Goal: Obtain resource: Download file/media

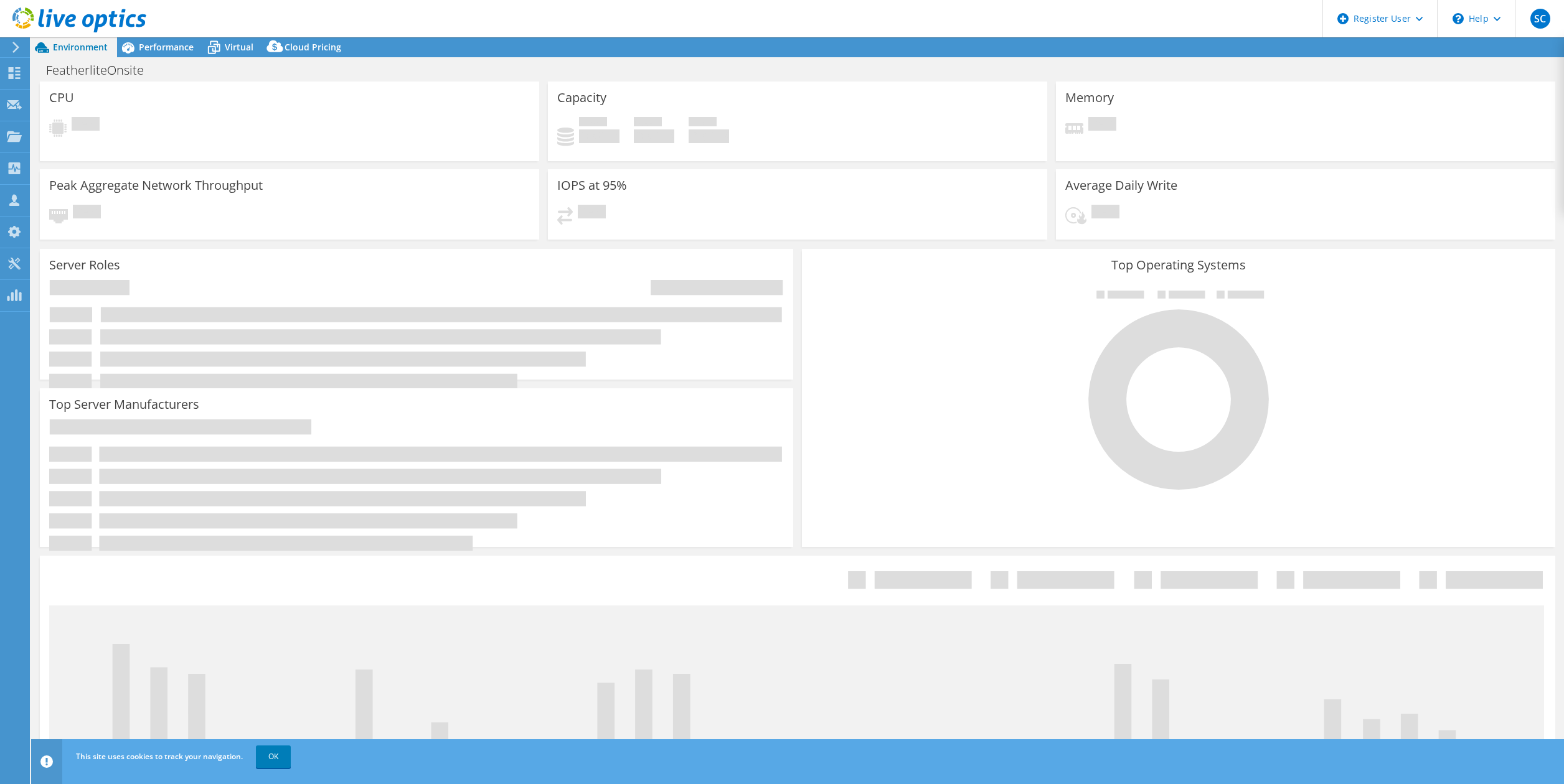
select select "USD"
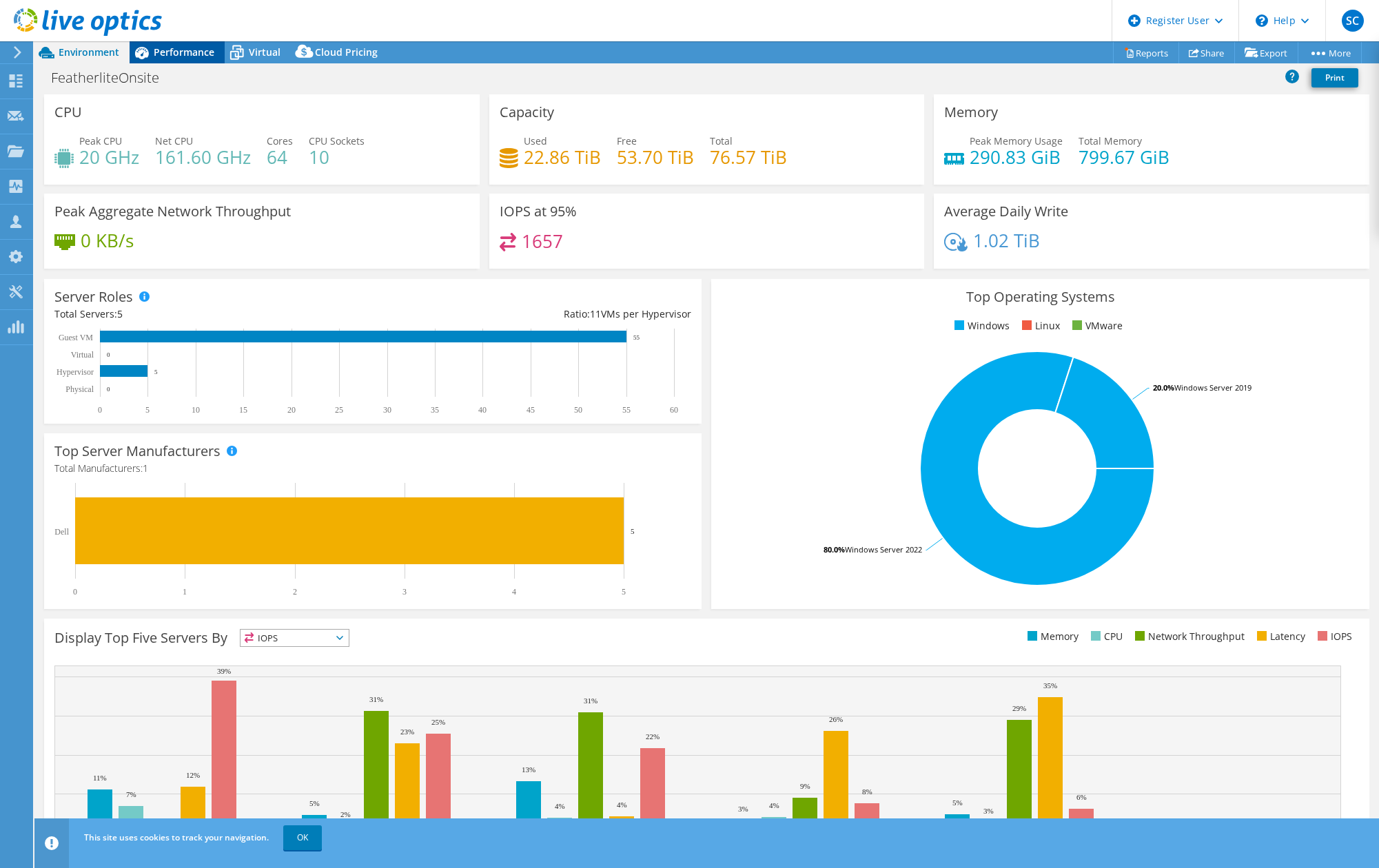
click at [187, 49] on span "Performance" at bounding box center [184, 52] width 60 height 13
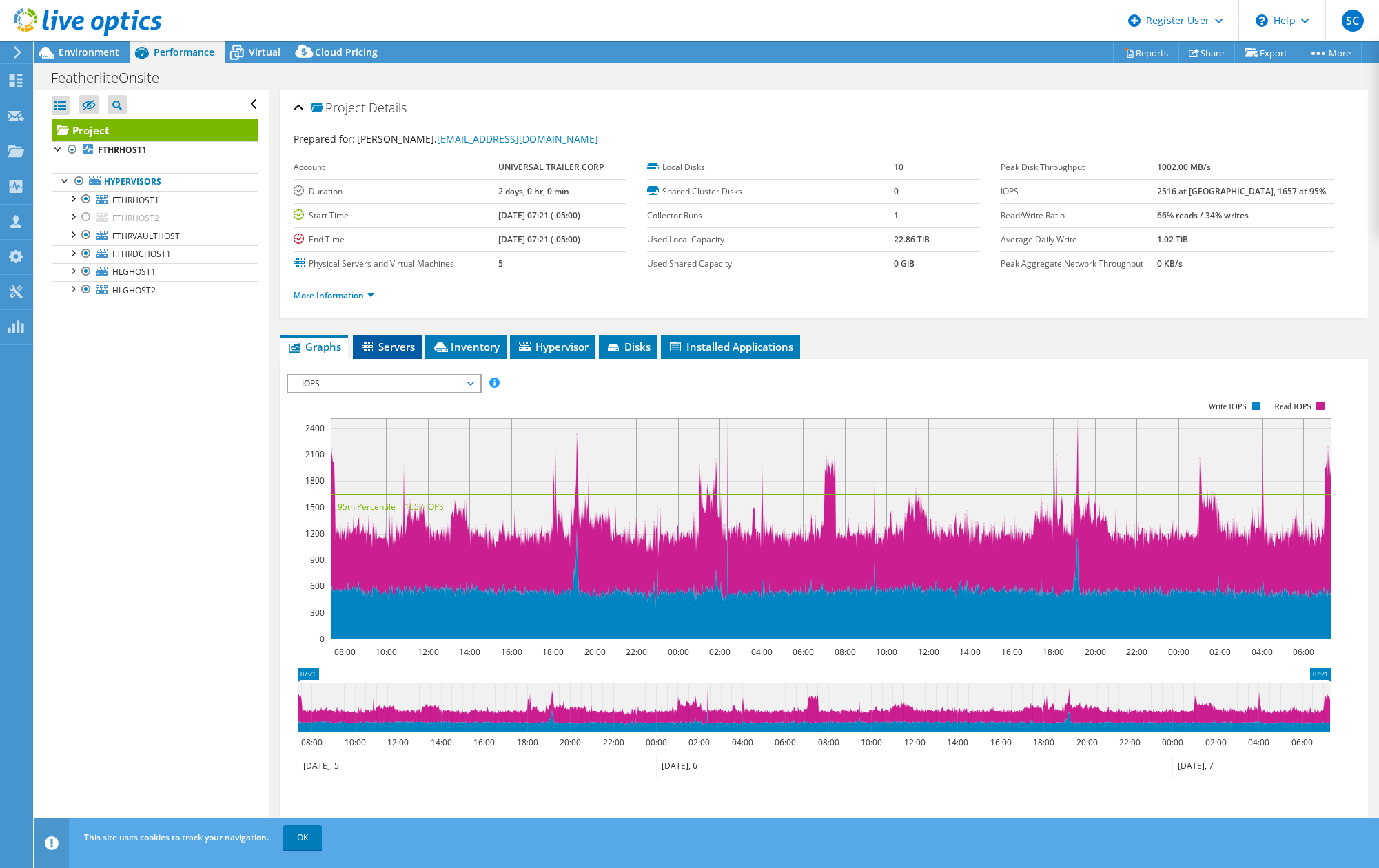
click at [400, 347] on span "Servers" at bounding box center [387, 346] width 55 height 14
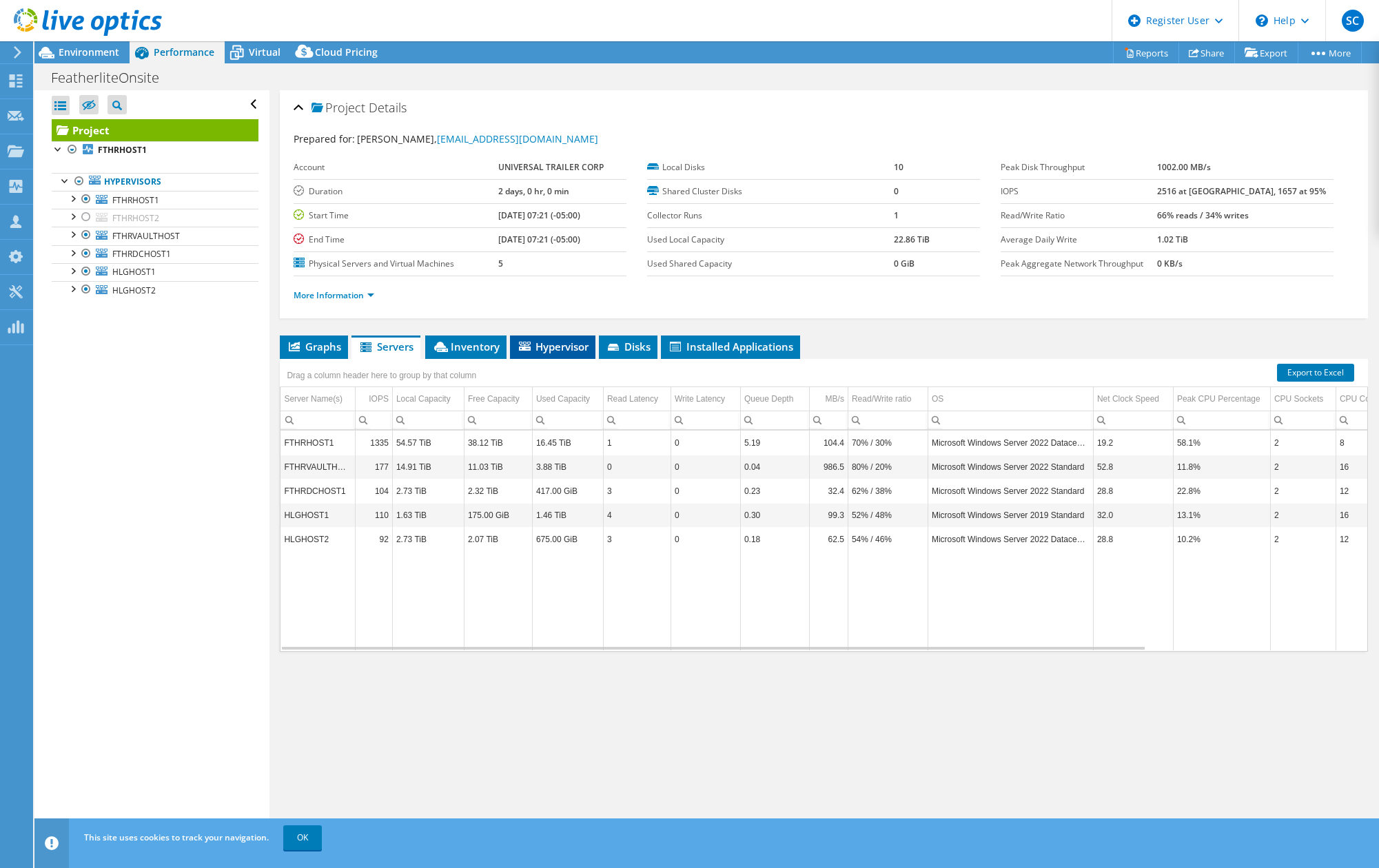
click at [583, 352] on span "Hypervisor" at bounding box center [552, 346] width 71 height 14
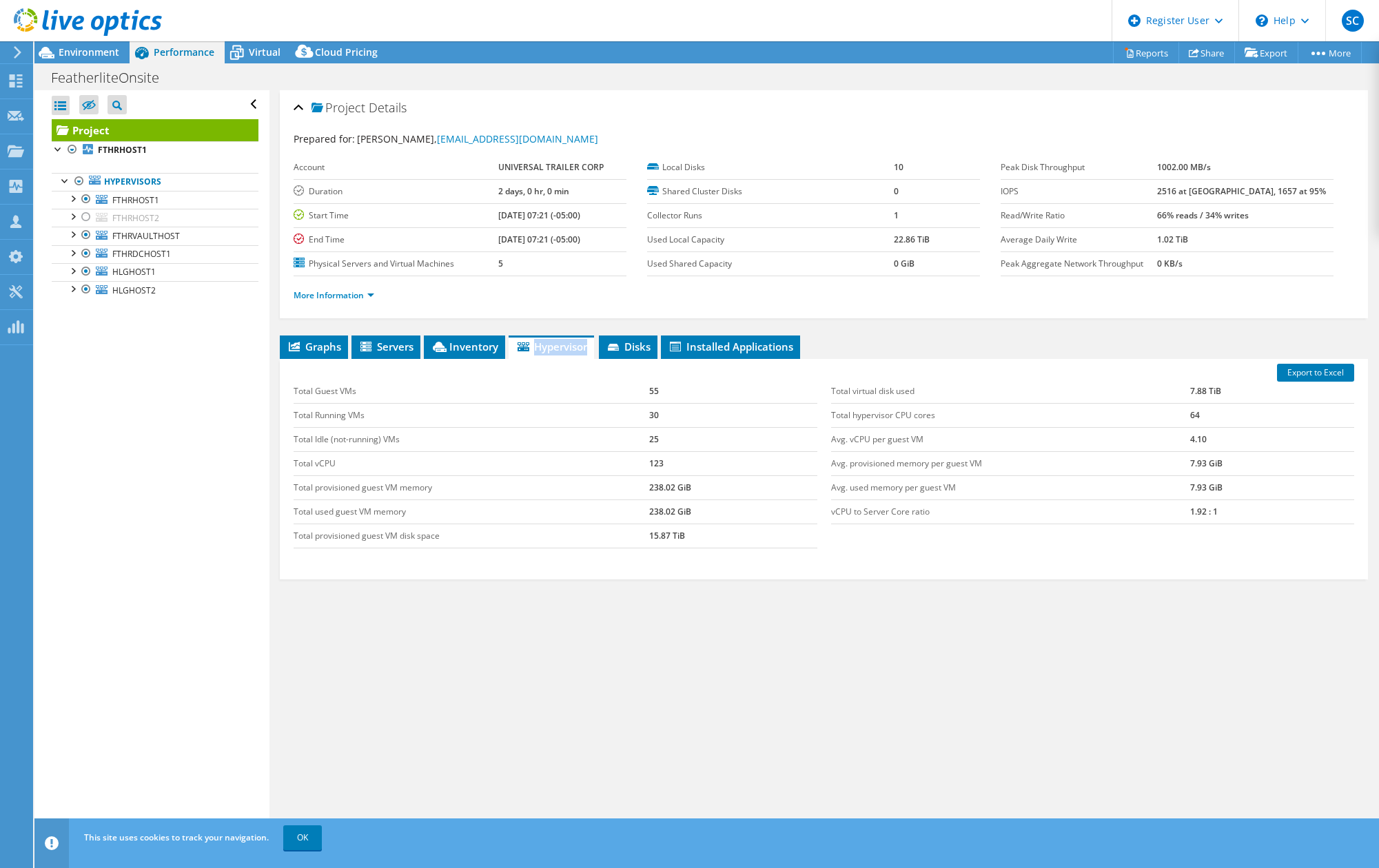
click at [86, 46] on div at bounding box center [81, 23] width 162 height 46
click at [82, 57] on span "Environment" at bounding box center [89, 52] width 60 height 13
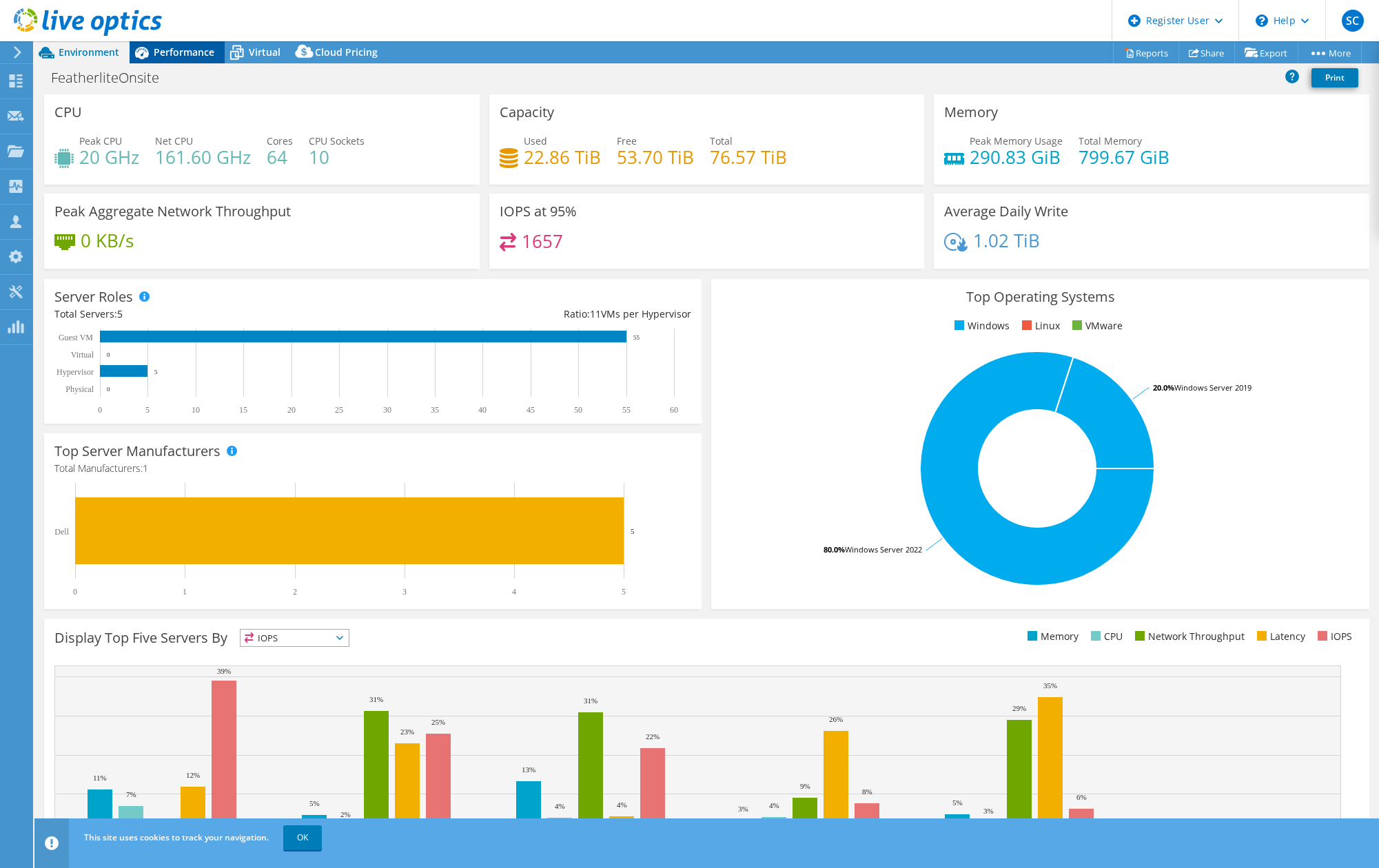
click at [190, 50] on span "Performance" at bounding box center [184, 52] width 60 height 13
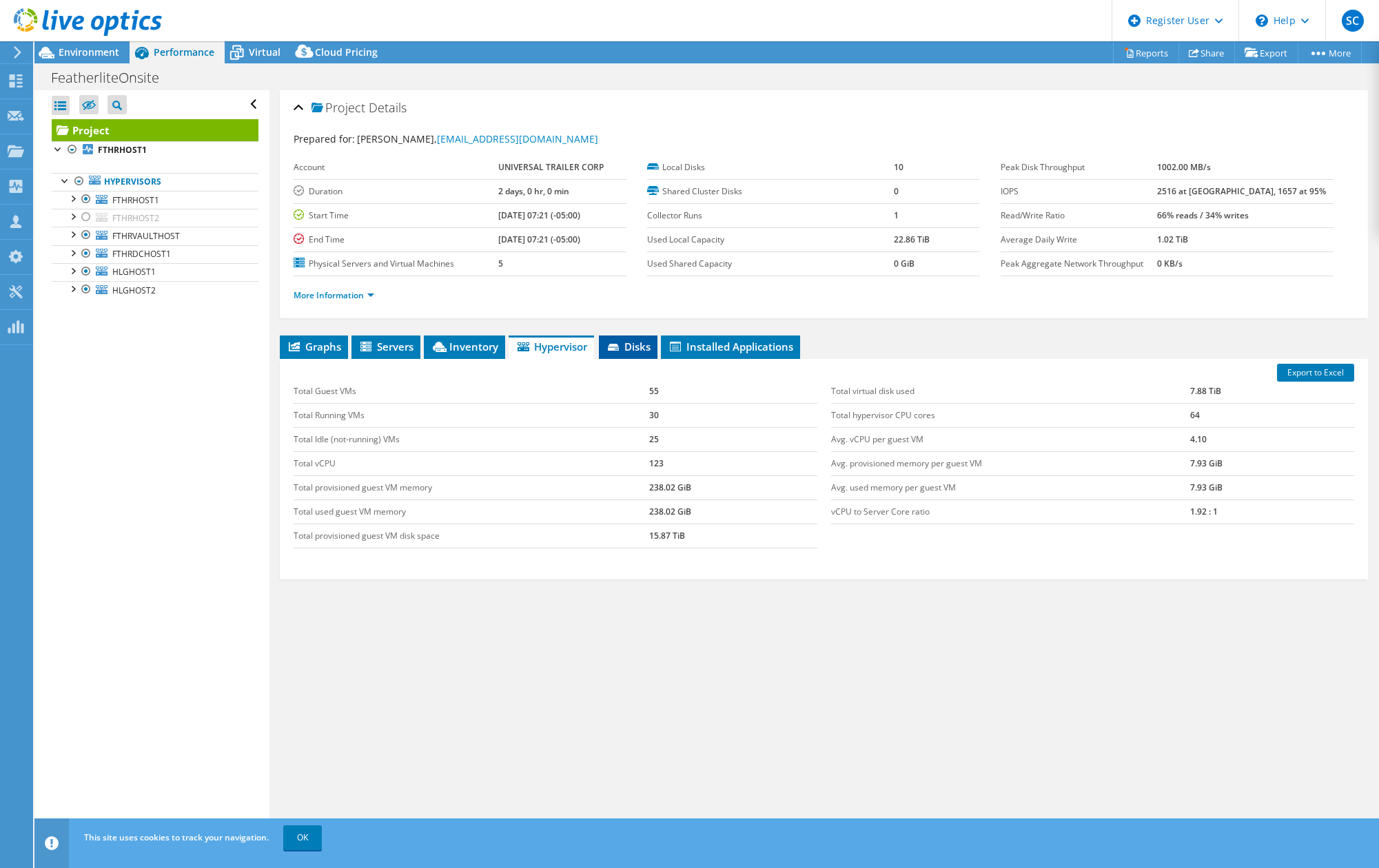
click at [628, 347] on span "Disks" at bounding box center [628, 346] width 45 height 14
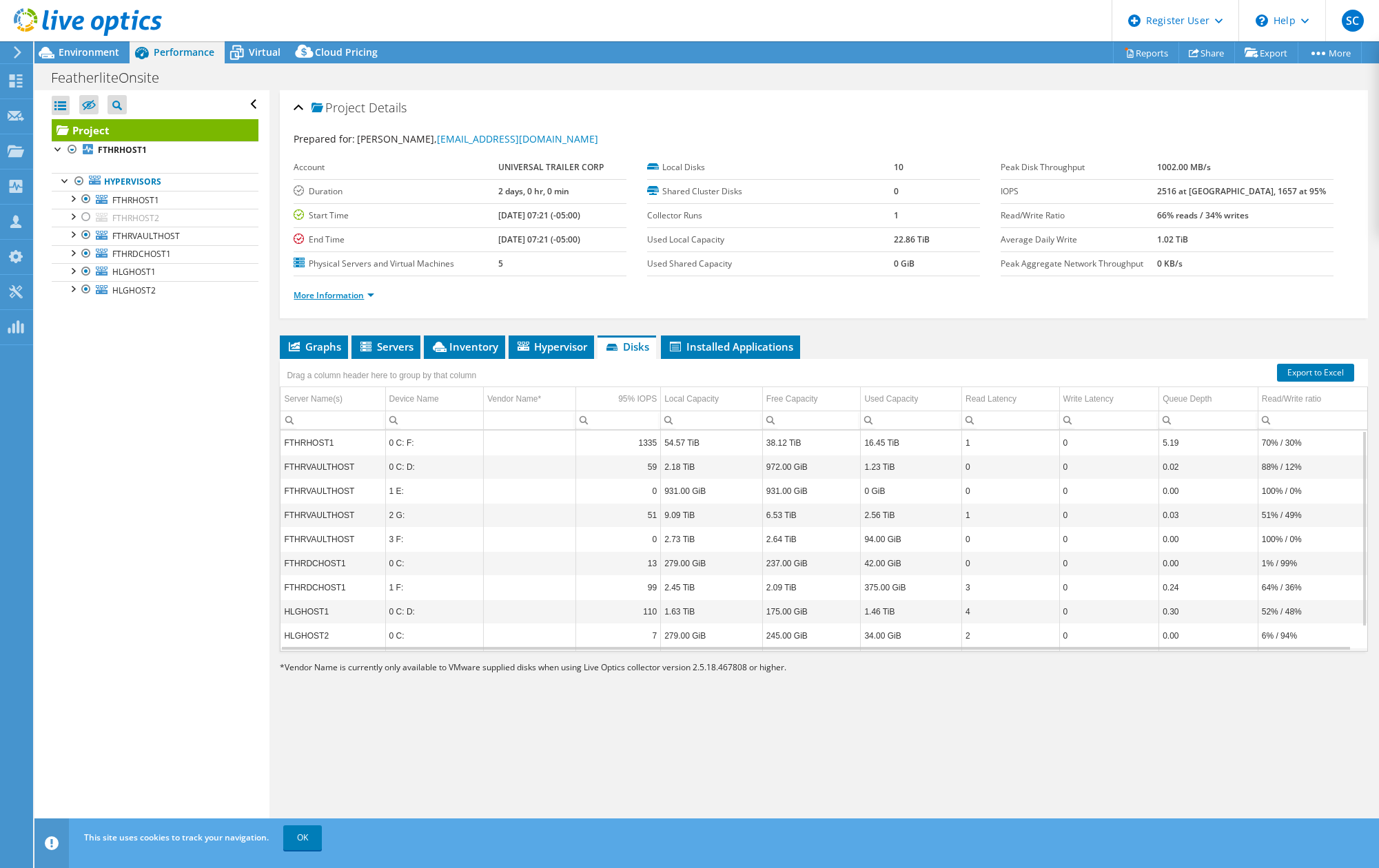
click at [344, 296] on link "More Information" at bounding box center [334, 295] width 81 height 12
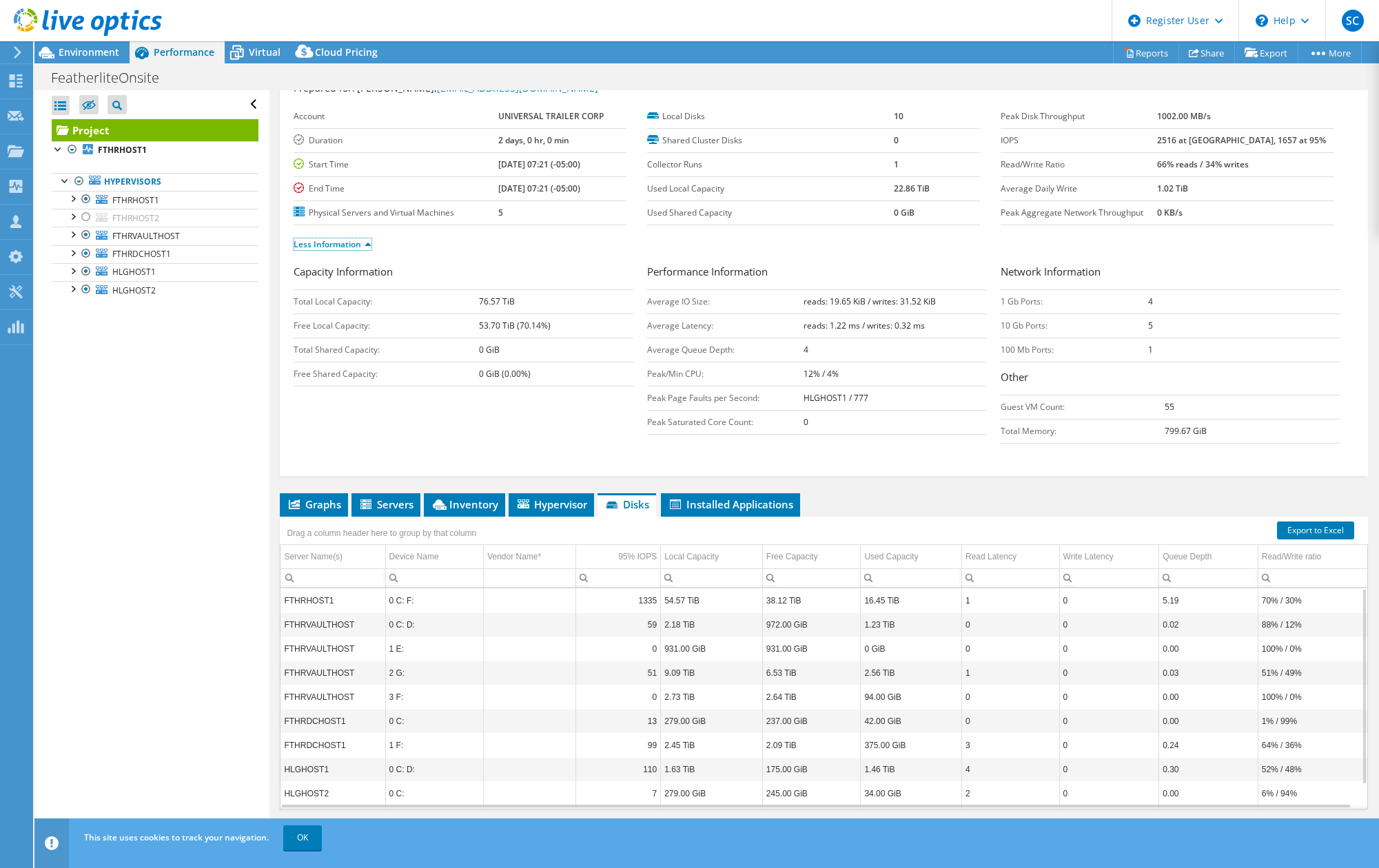
scroll to position [71, 0]
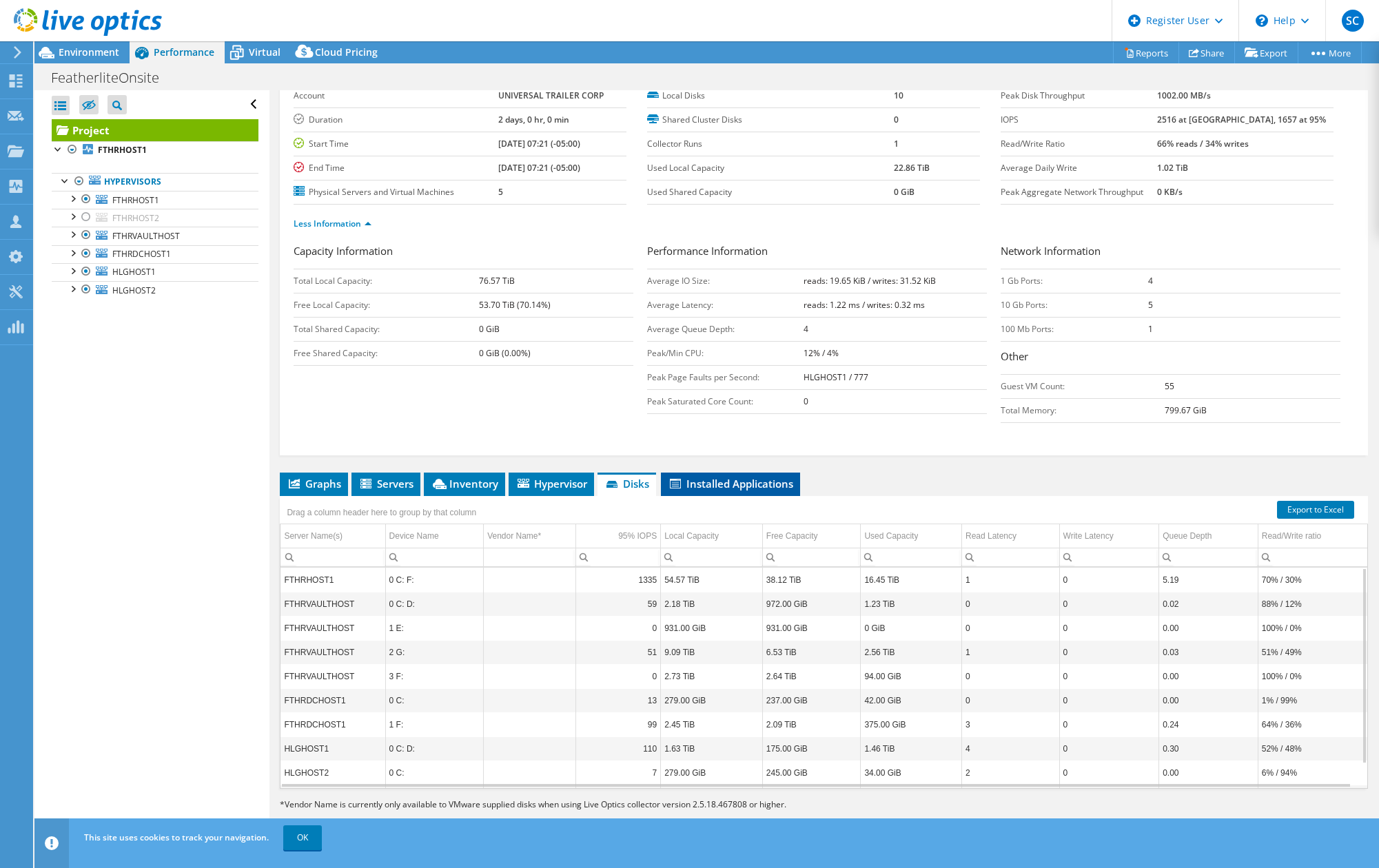
click at [714, 483] on span "Installed Applications" at bounding box center [730, 483] width 125 height 14
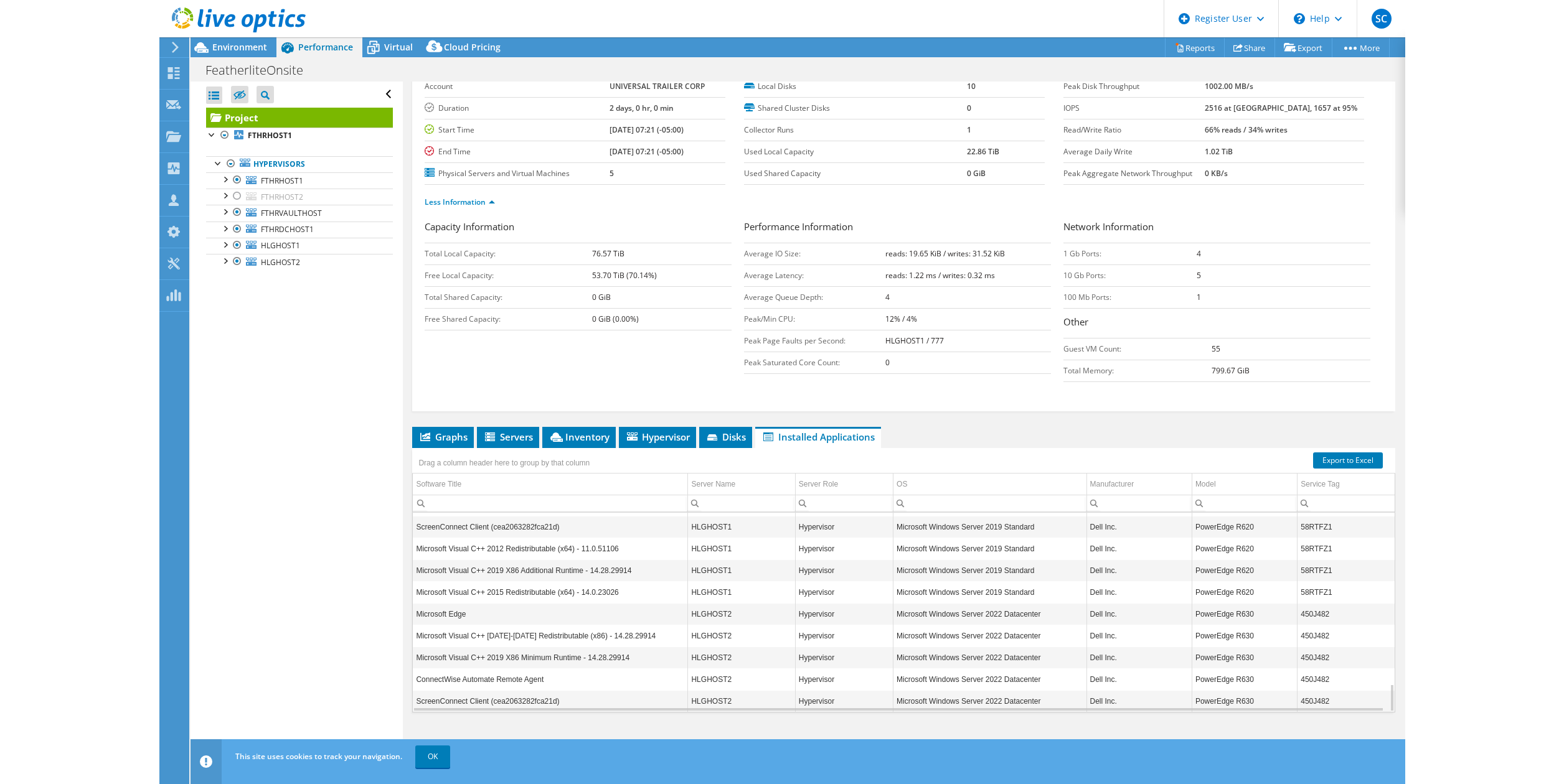
scroll to position [1222, 0]
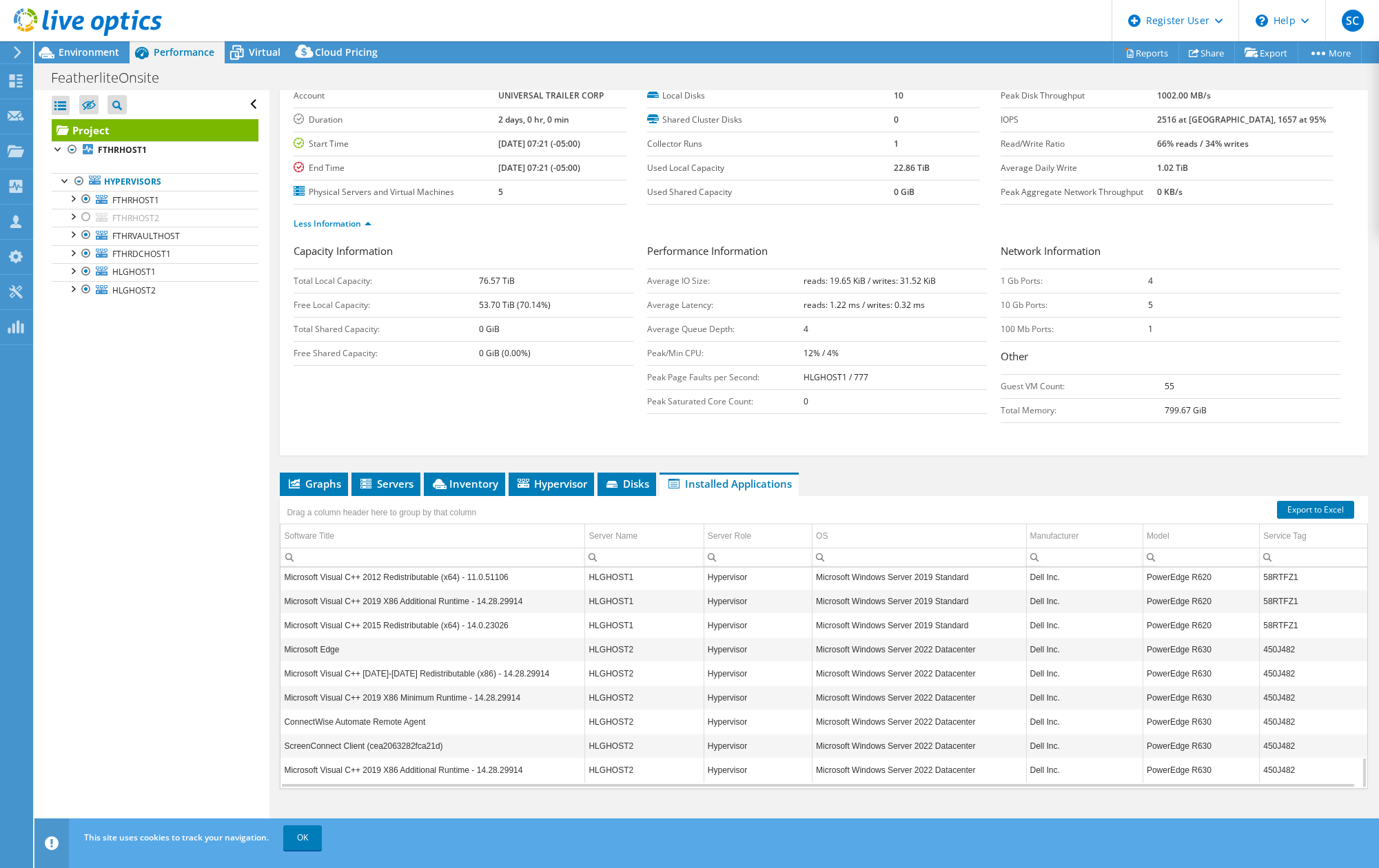
drag, startPoint x: 817, startPoint y: 667, endPoint x: 934, endPoint y: 669, distance: 117.0
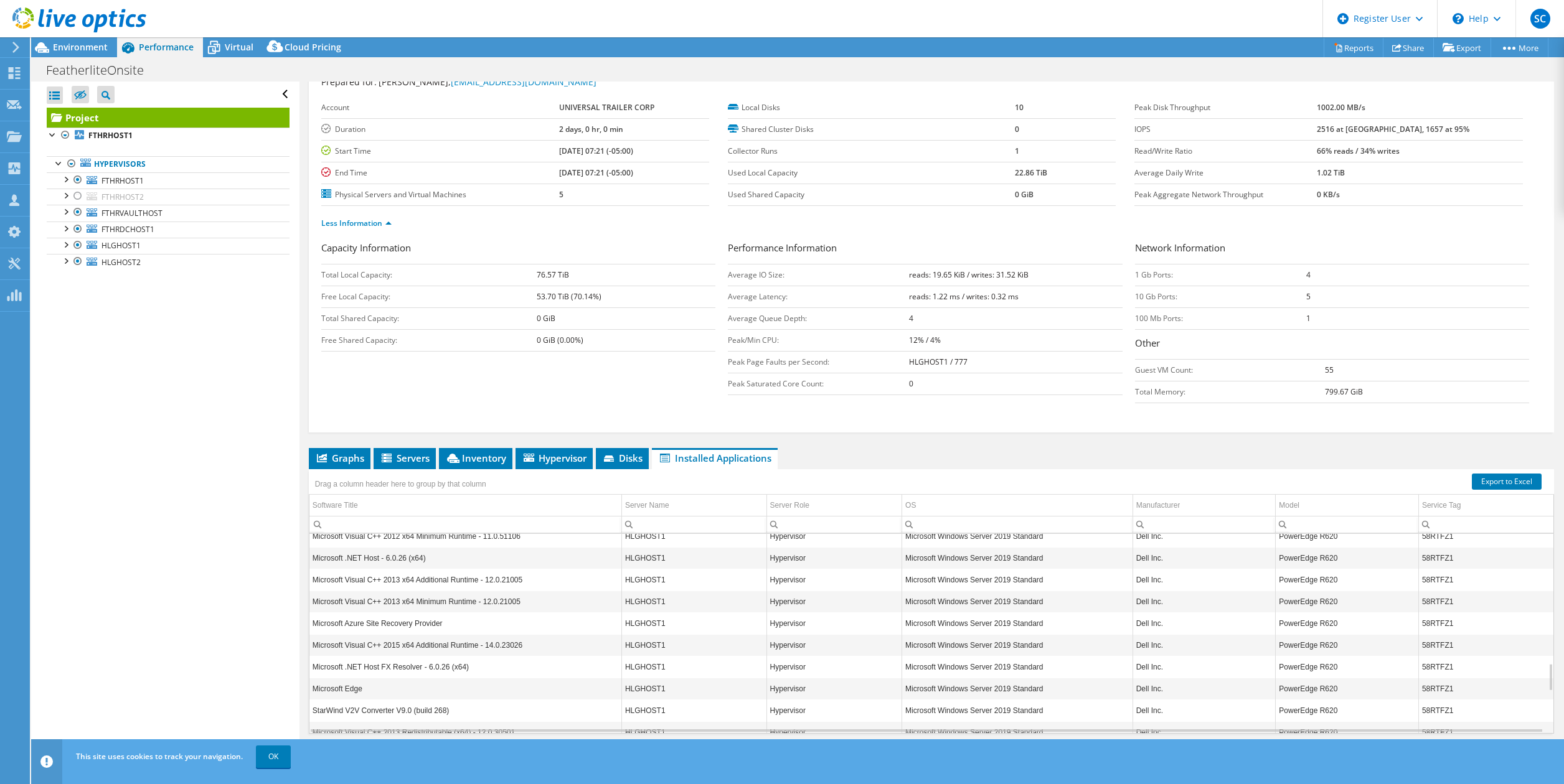
scroll to position [65, 0]
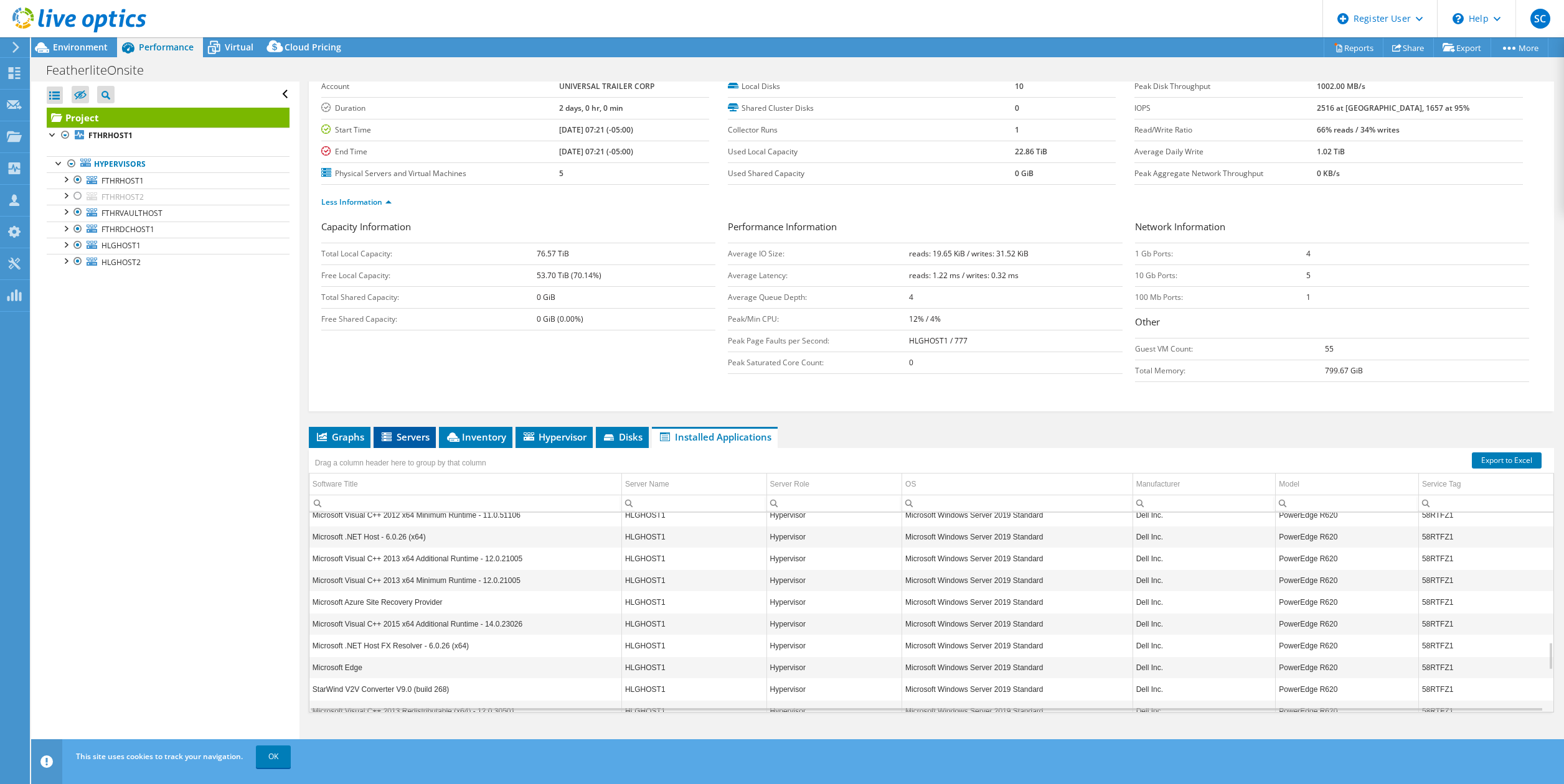
click at [415, 439] on span "Servers" at bounding box center [404, 437] width 50 height 12
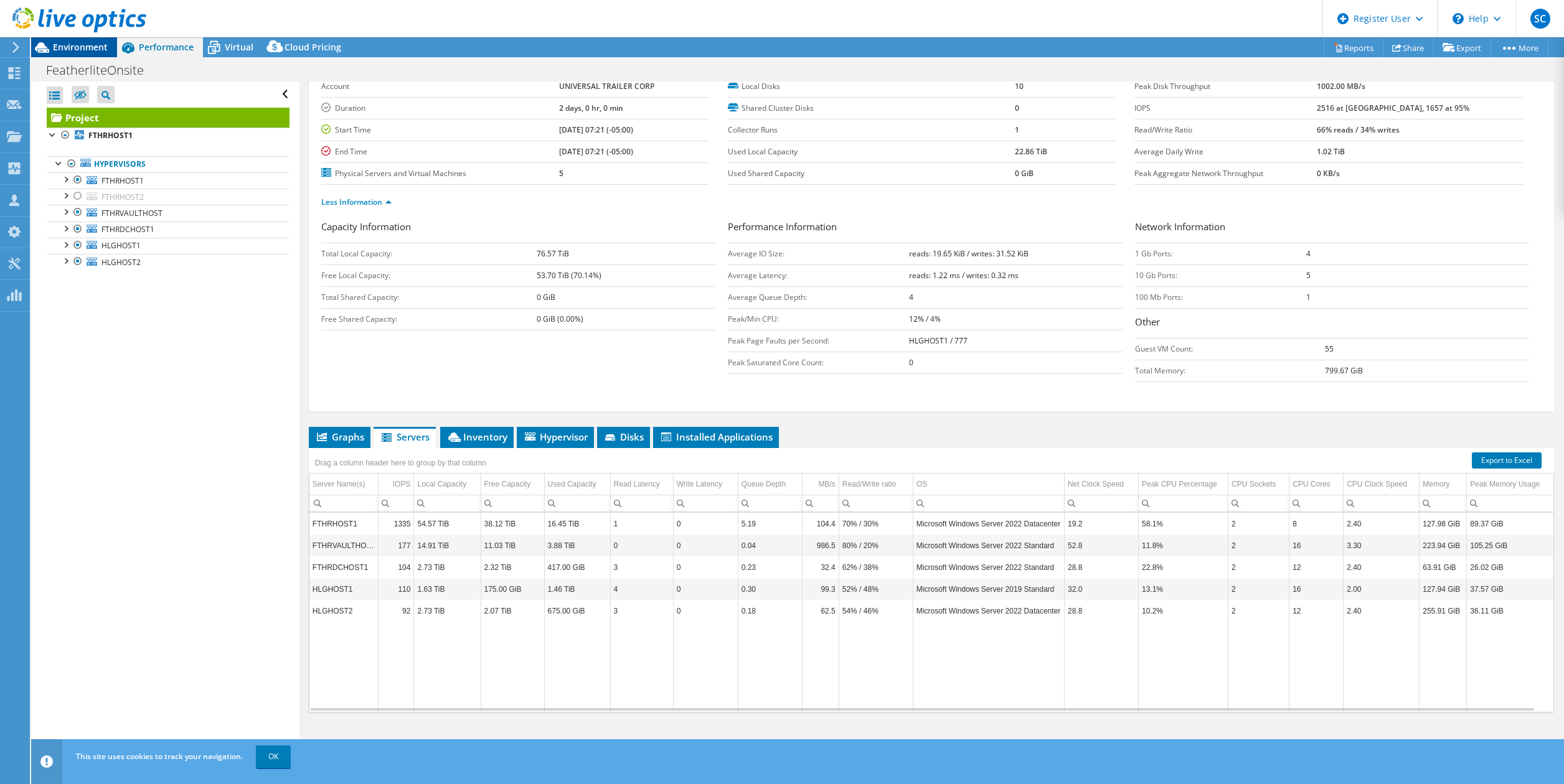
click at [79, 41] on span "Environment" at bounding box center [80, 47] width 55 height 12
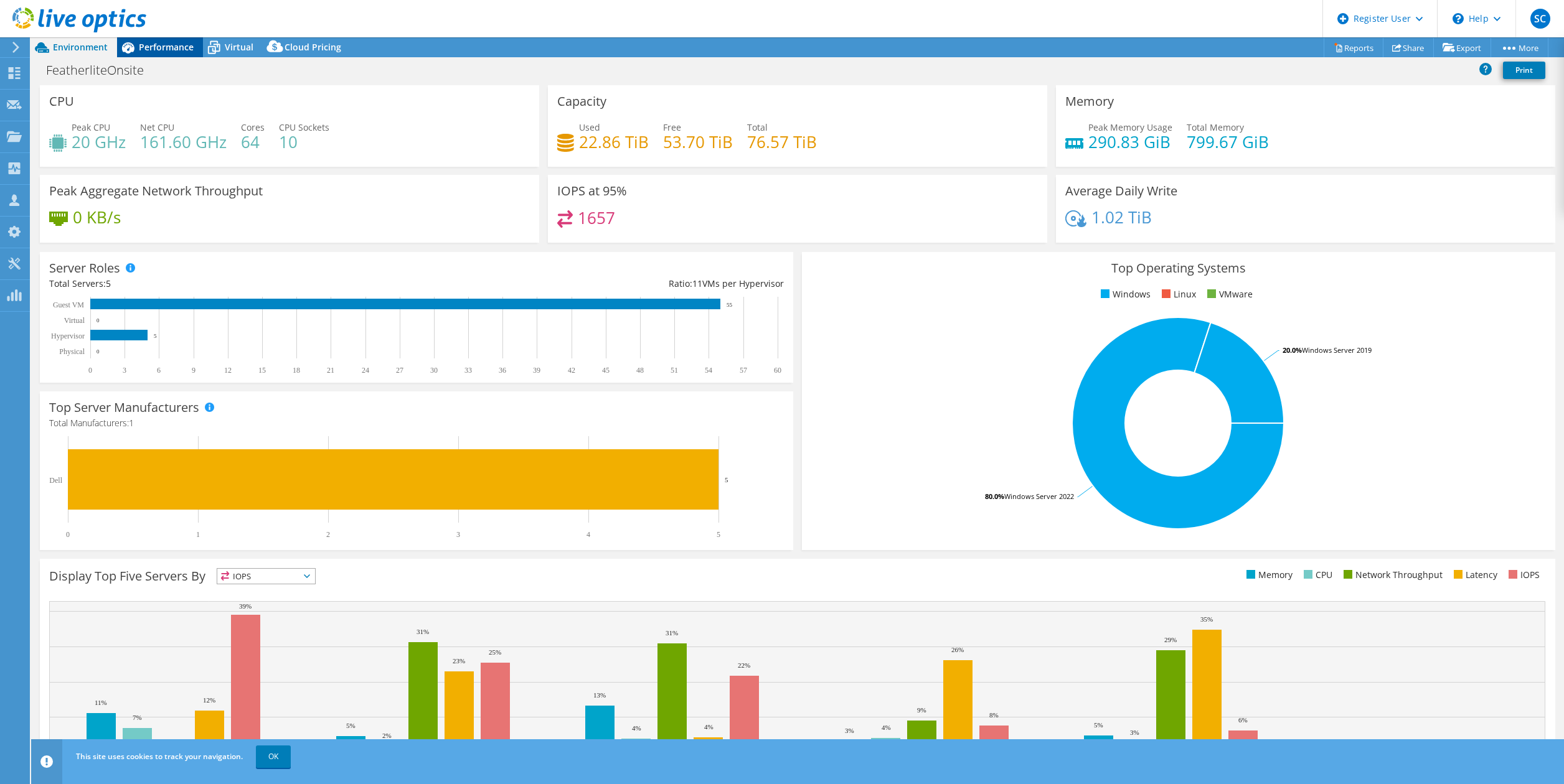
click at [150, 50] on span "Performance" at bounding box center [166, 47] width 55 height 12
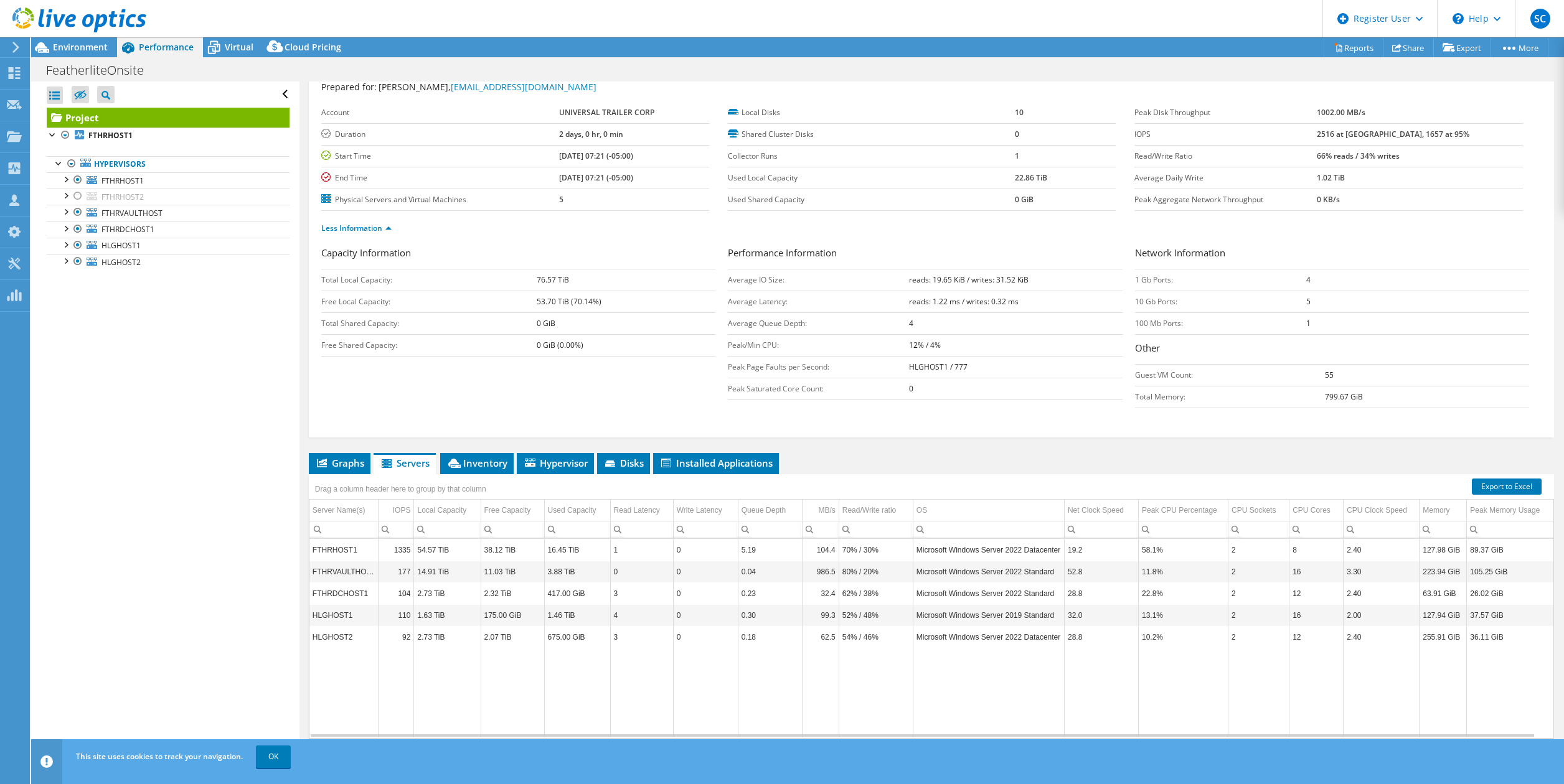
scroll to position [0, 0]
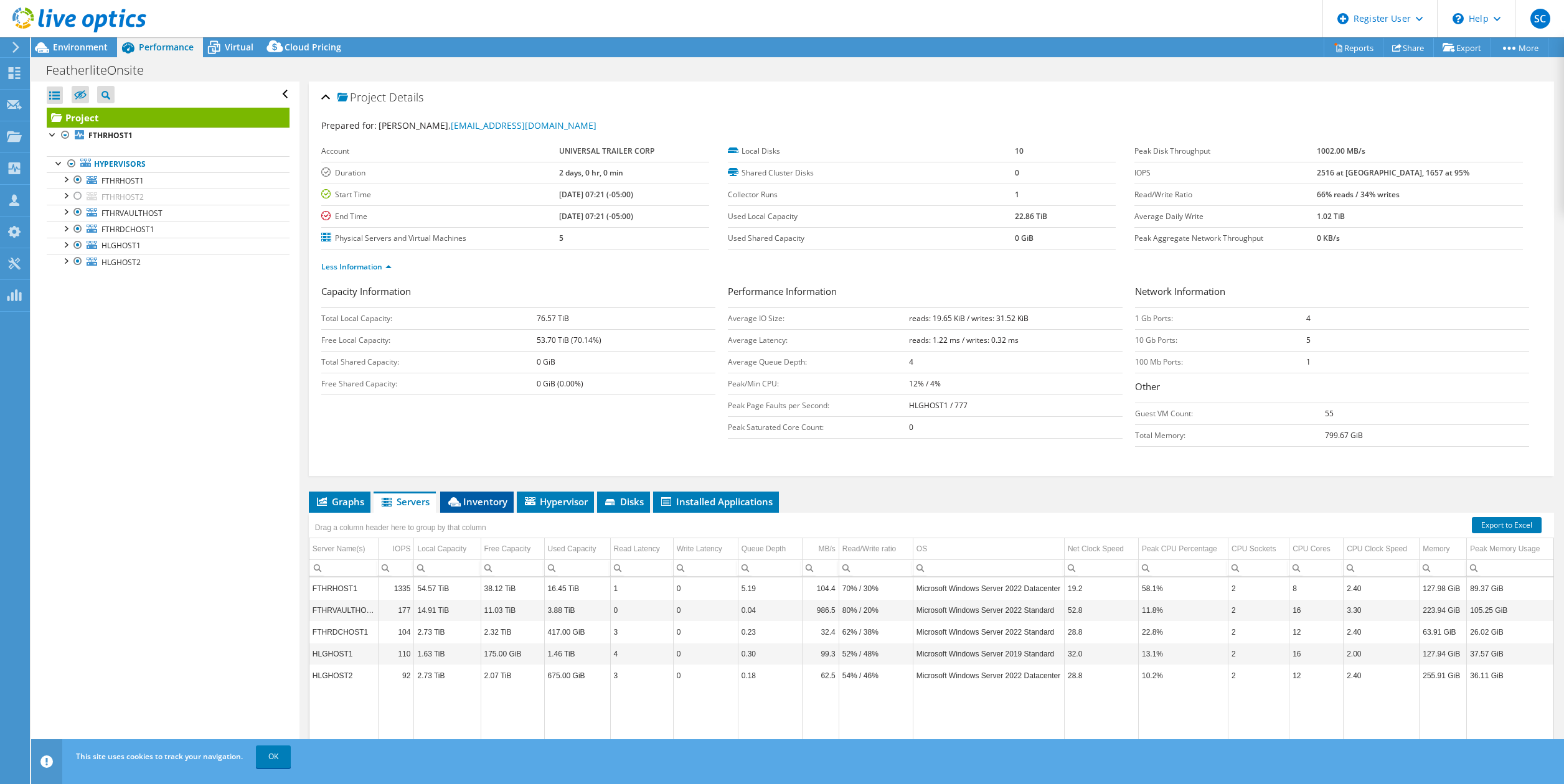
click at [476, 502] on span "Inventory" at bounding box center [477, 501] width 61 height 12
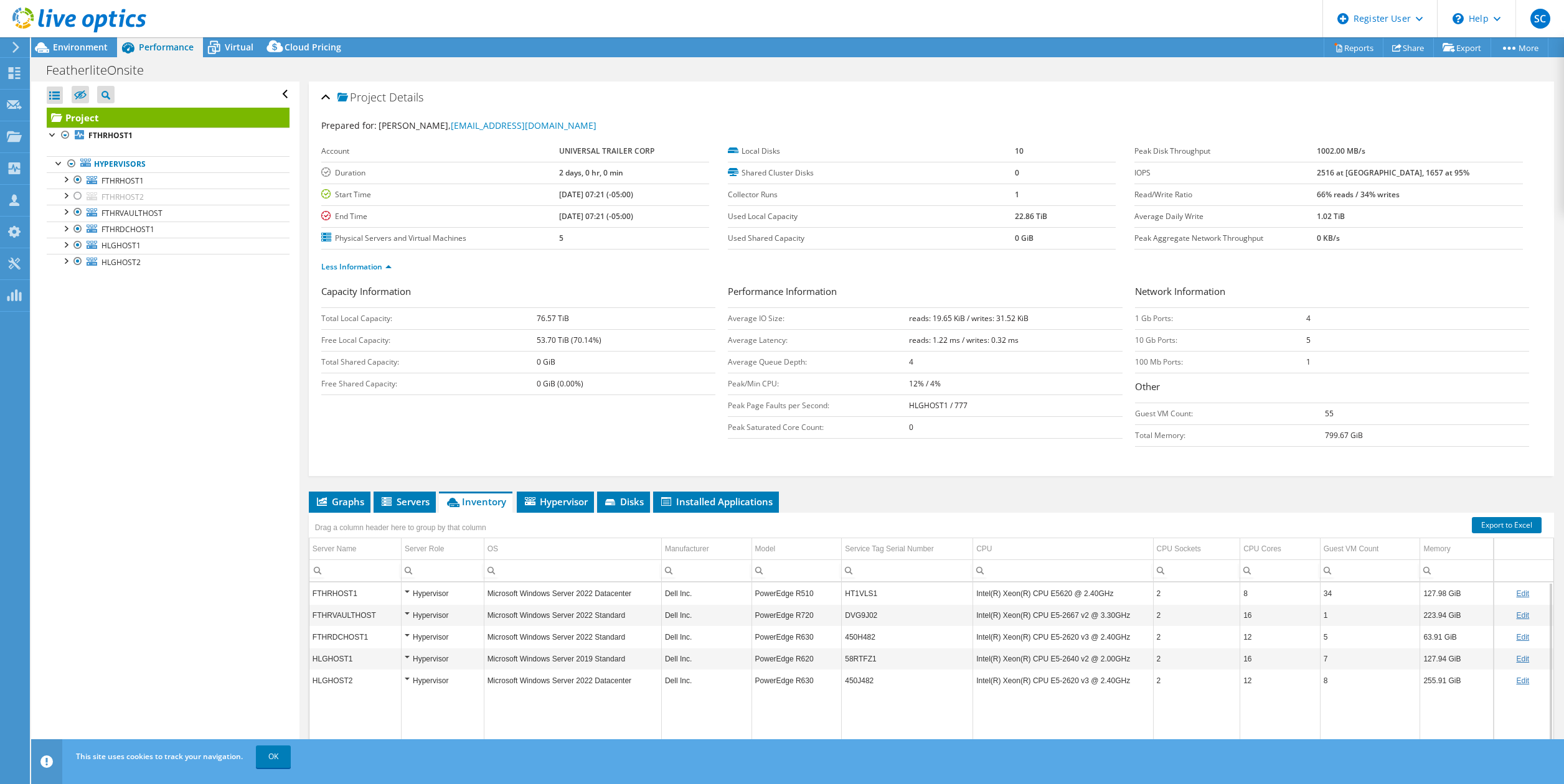
click at [404, 590] on div "Hypervisor" at bounding box center [442, 594] width 76 height 15
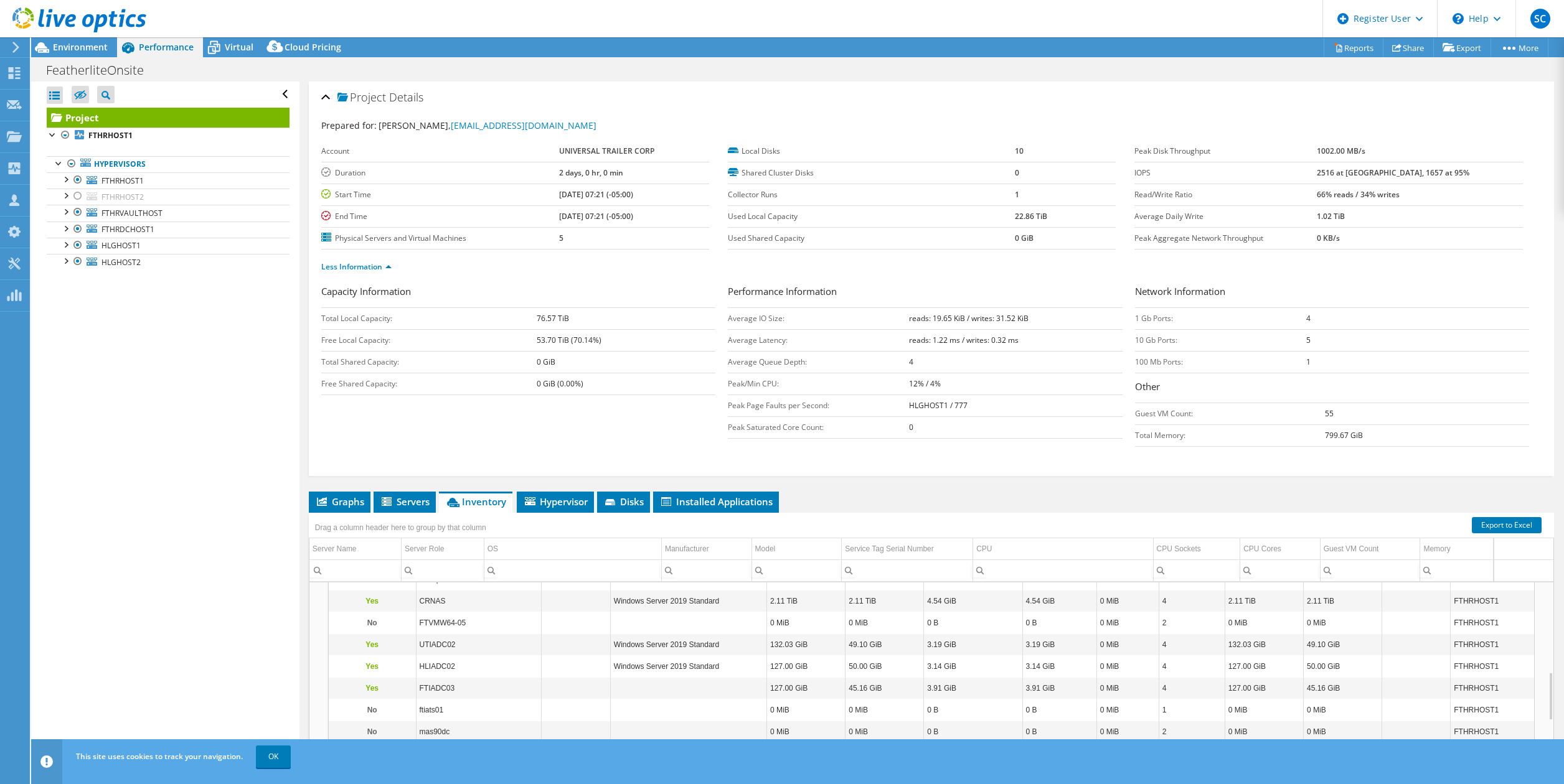
click at [475, 501] on span "Inventory" at bounding box center [476, 501] width 61 height 12
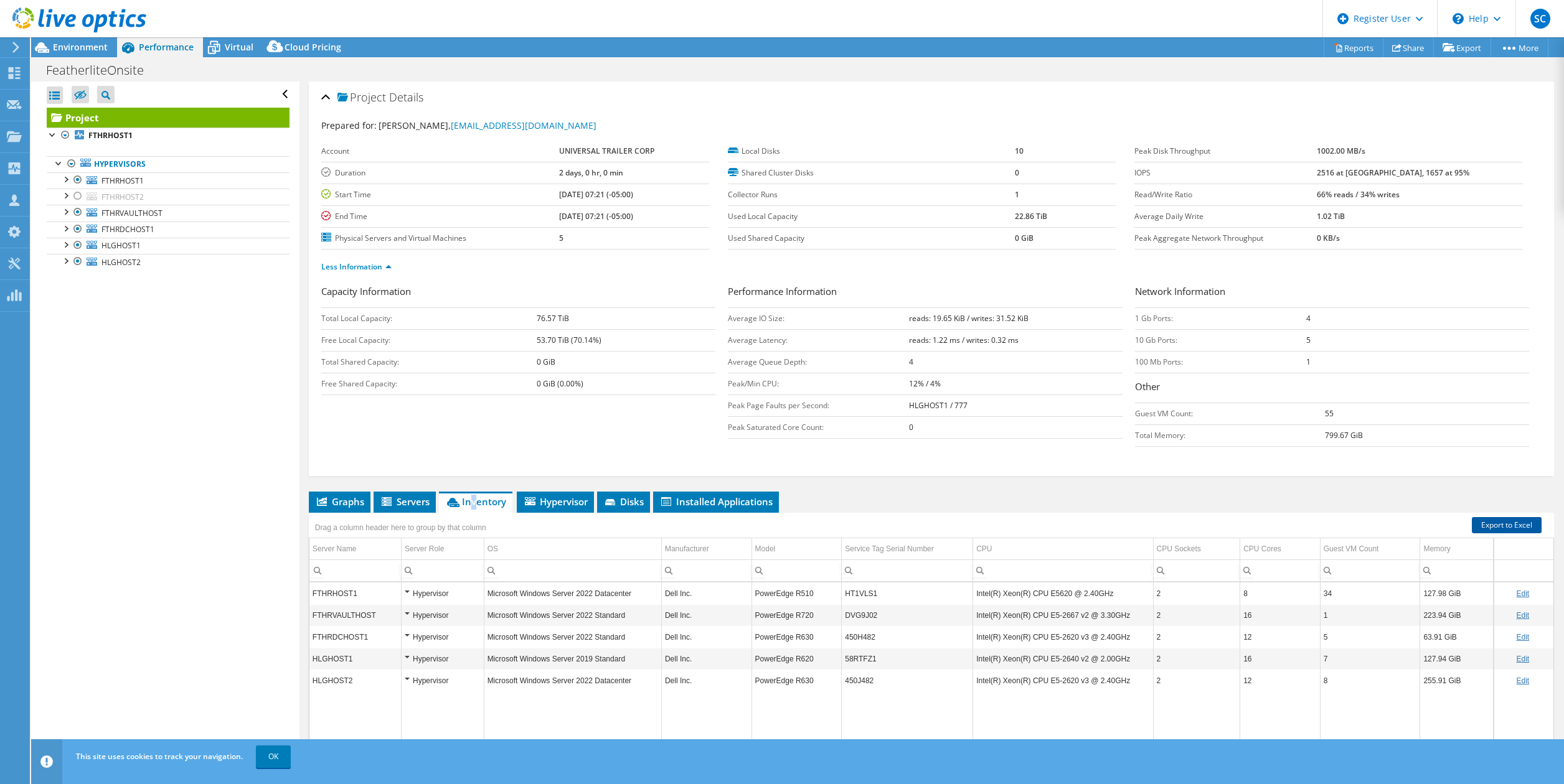
click at [1496, 524] on link "Export to Excel" at bounding box center [1506, 525] width 69 height 17
